Goal: Task Accomplishment & Management: Complete application form

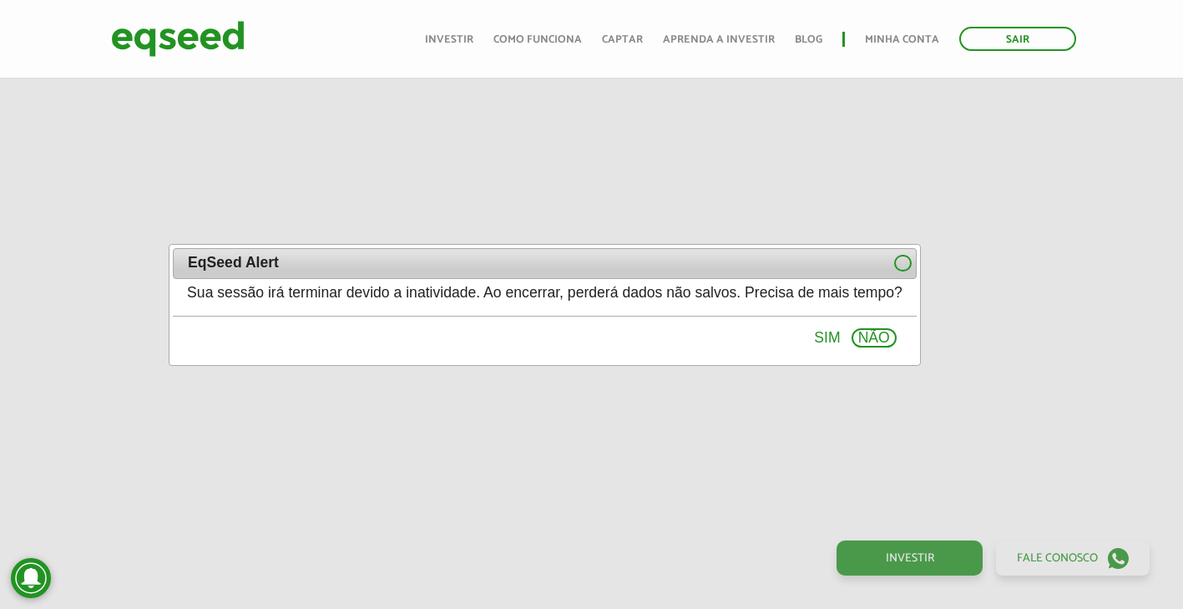
drag, startPoint x: 0, startPoint y: 0, endPoint x: 177, endPoint y: 43, distance: 182.2
click at [177, 43] on img at bounding box center [178, 39] width 134 height 44
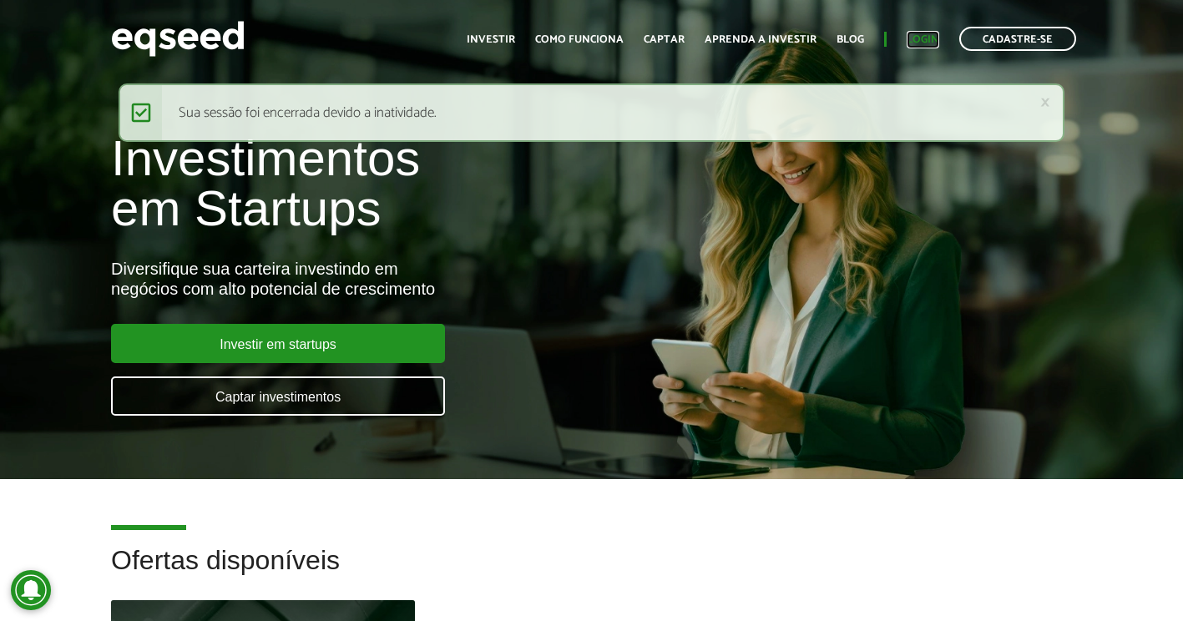
click at [921, 34] on link "Login" at bounding box center [923, 39] width 33 height 11
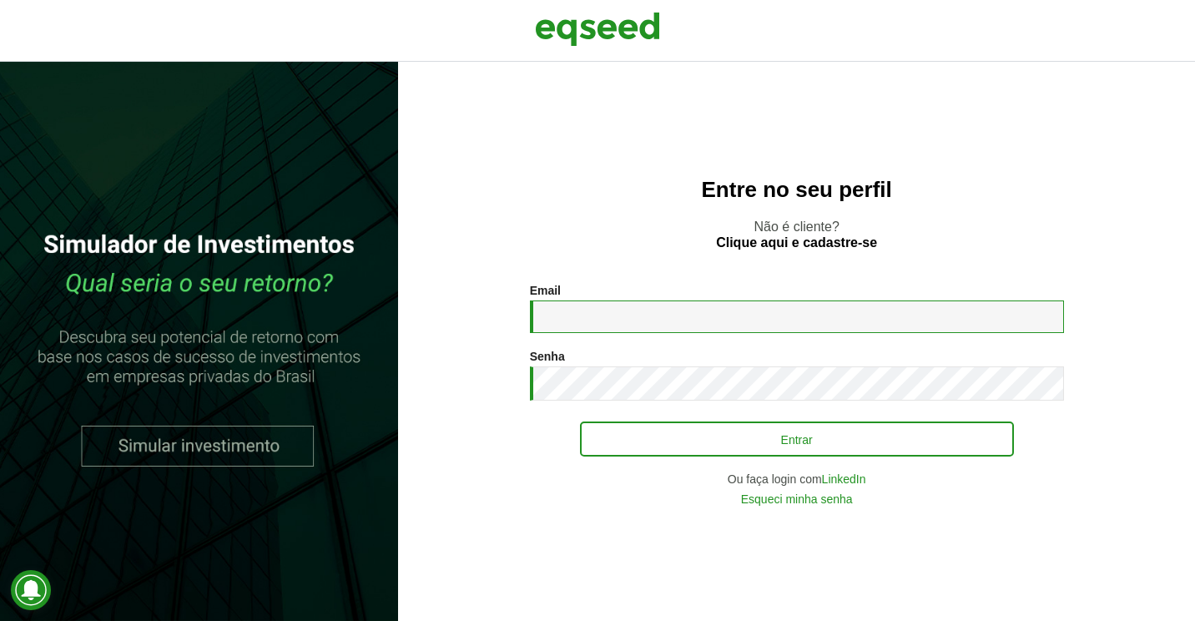
type input "**********"
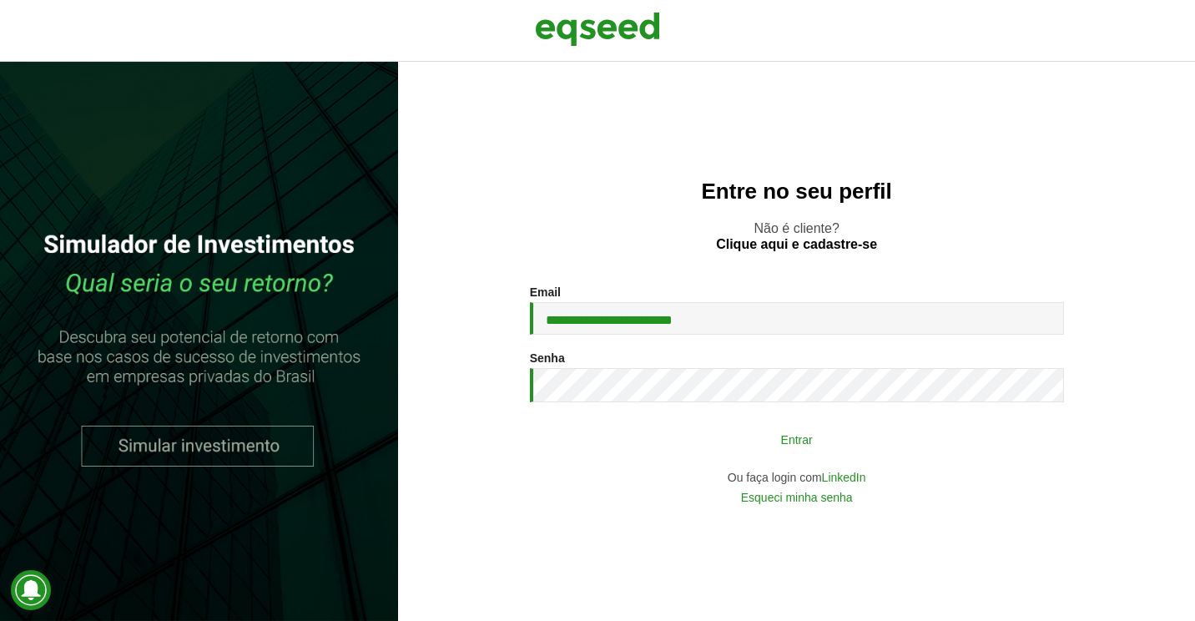
click at [687, 435] on button "Entrar" at bounding box center [797, 439] width 434 height 32
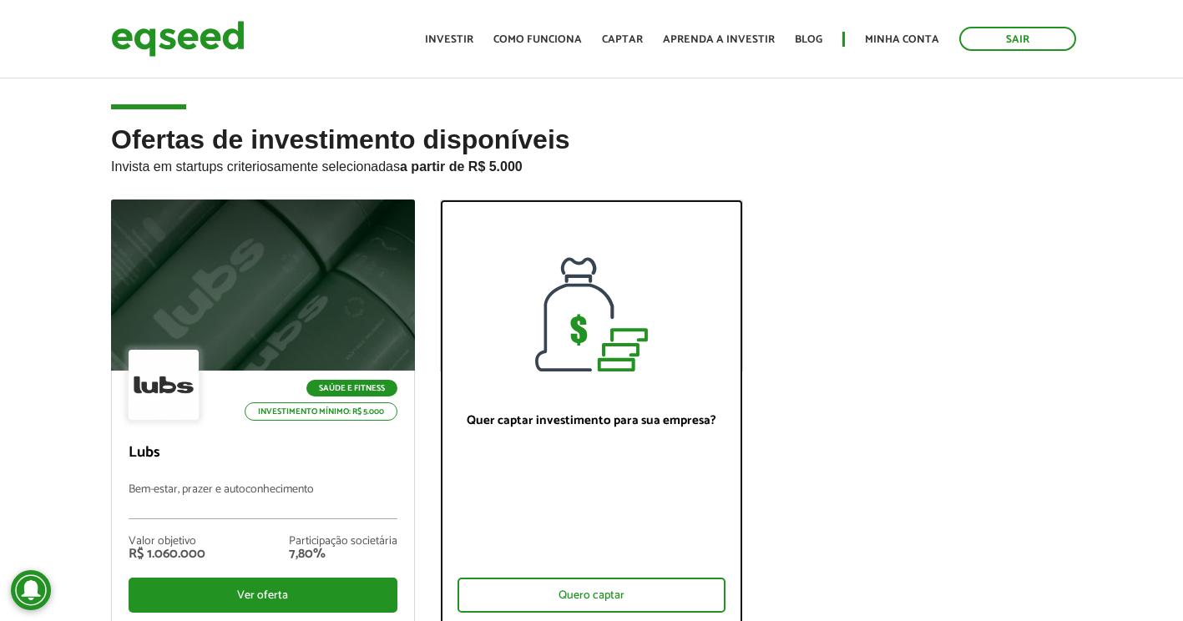
click at [687, 435] on div "Quer captar investimento para sua empresa? Quero captar" at bounding box center [592, 498] width 302 height 254
